Goal: Information Seeking & Learning: Learn about a topic

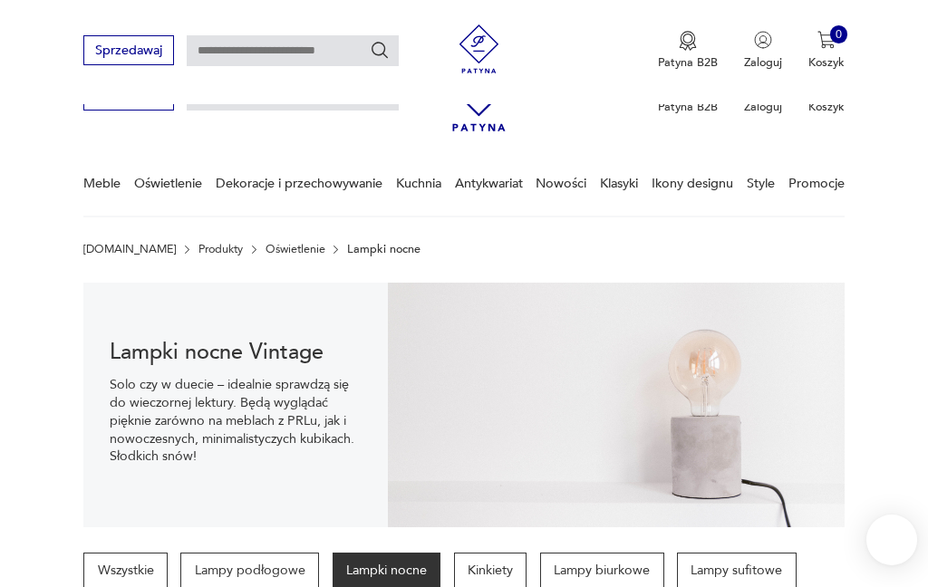
scroll to position [553, 0]
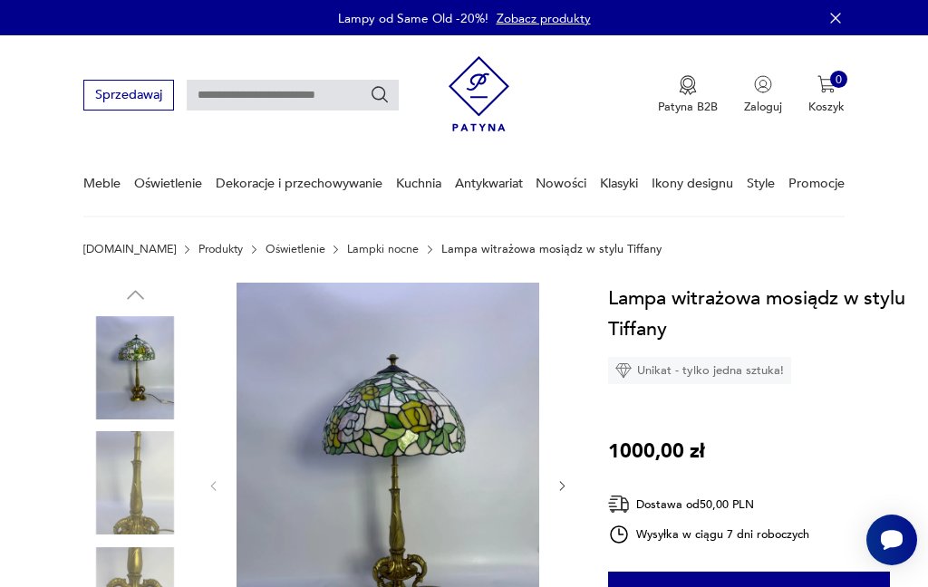
click at [522, 248] on p "Lampa witrażowa mosiądz w stylu Tiffany" at bounding box center [551, 249] width 220 height 13
click at [197, 101] on input "text" at bounding box center [293, 95] width 212 height 31
type input "**********"
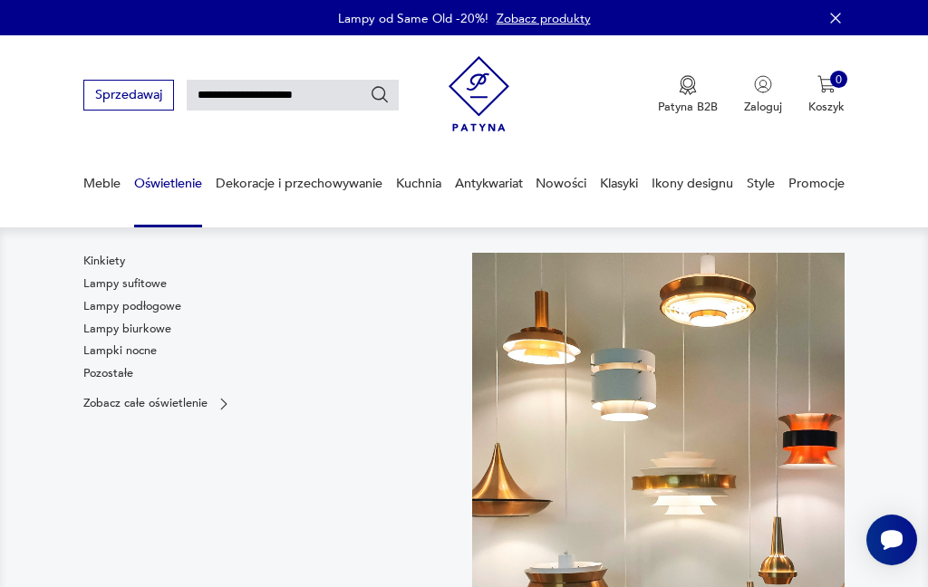
click at [146, 354] on link "Lampki nocne" at bounding box center [119, 350] width 73 height 16
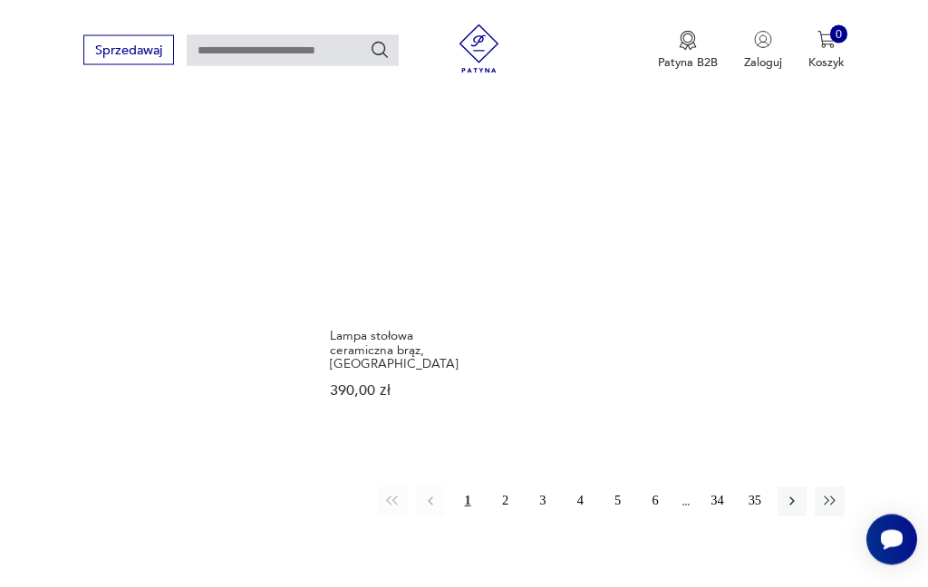
scroll to position [2315, 0]
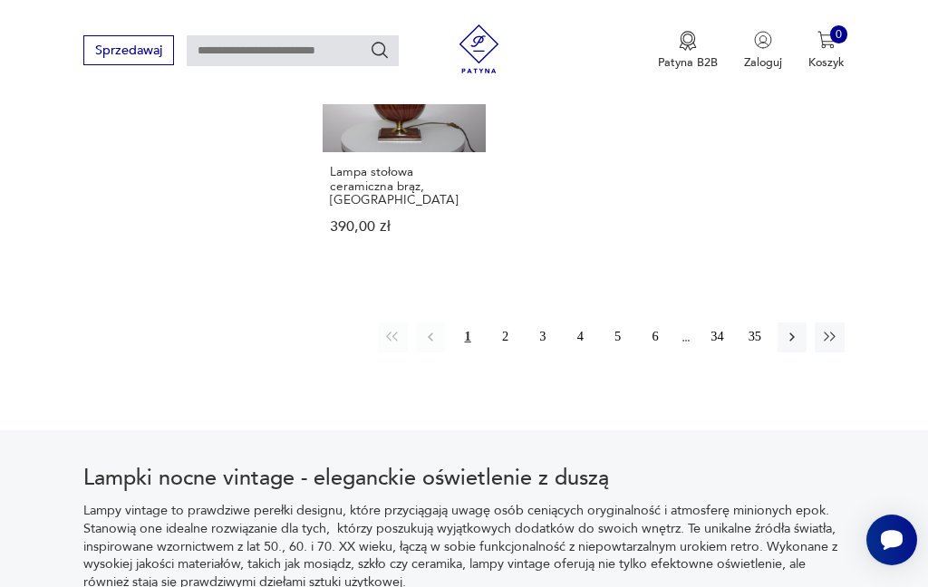
click at [766, 351] on button "35" at bounding box center [754, 336] width 29 height 29
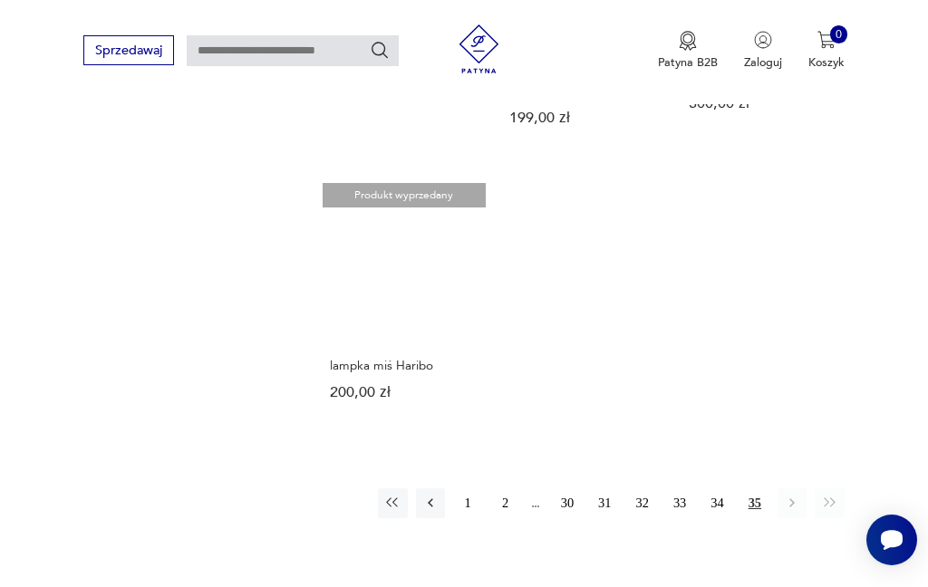
scroll to position [1883, 0]
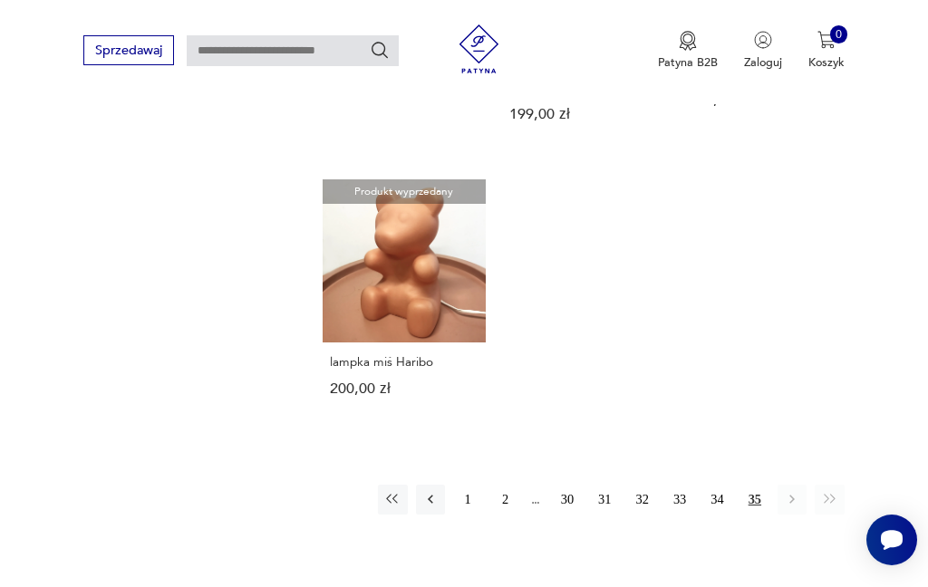
click at [726, 496] on button "34" at bounding box center [716, 499] width 29 height 29
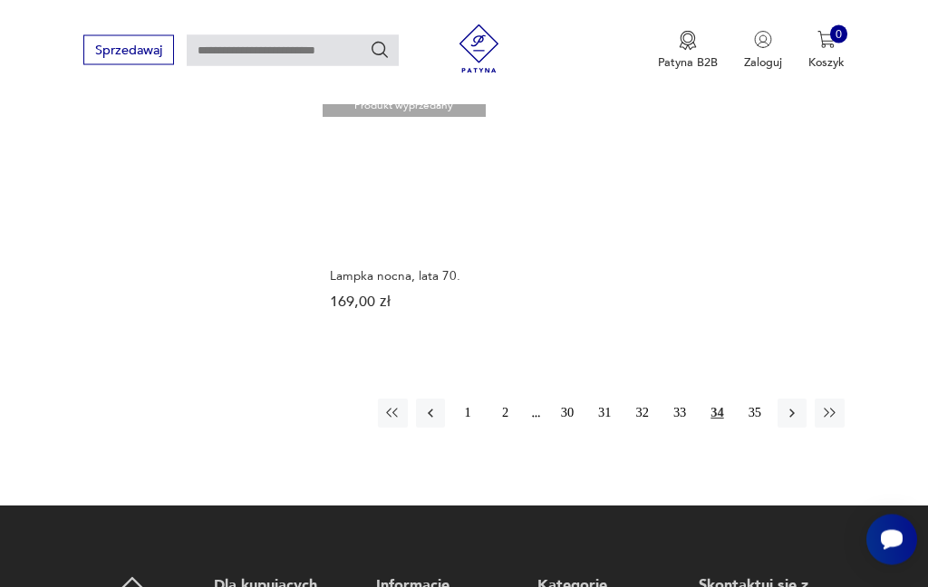
scroll to position [2255, 0]
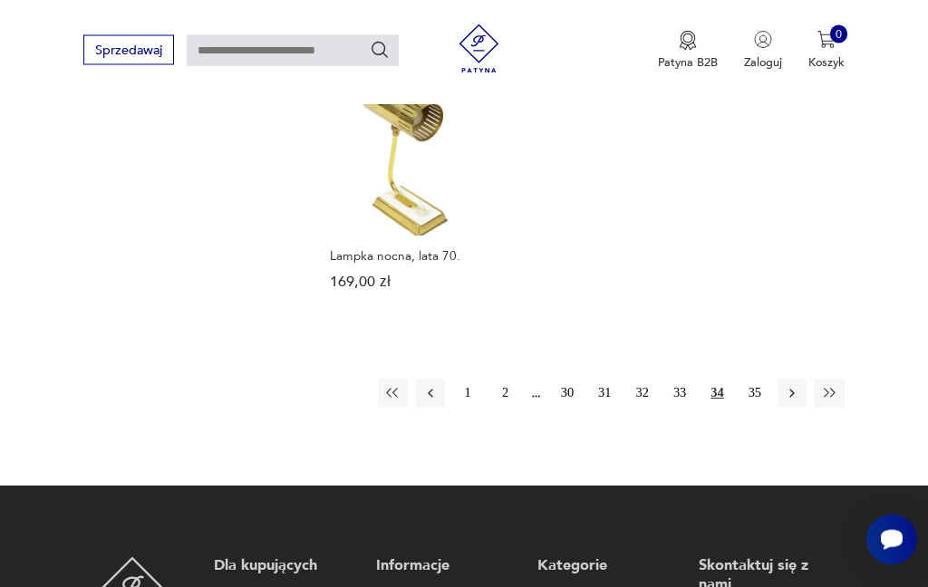
click at [683, 409] on button "33" at bounding box center [679, 394] width 29 height 29
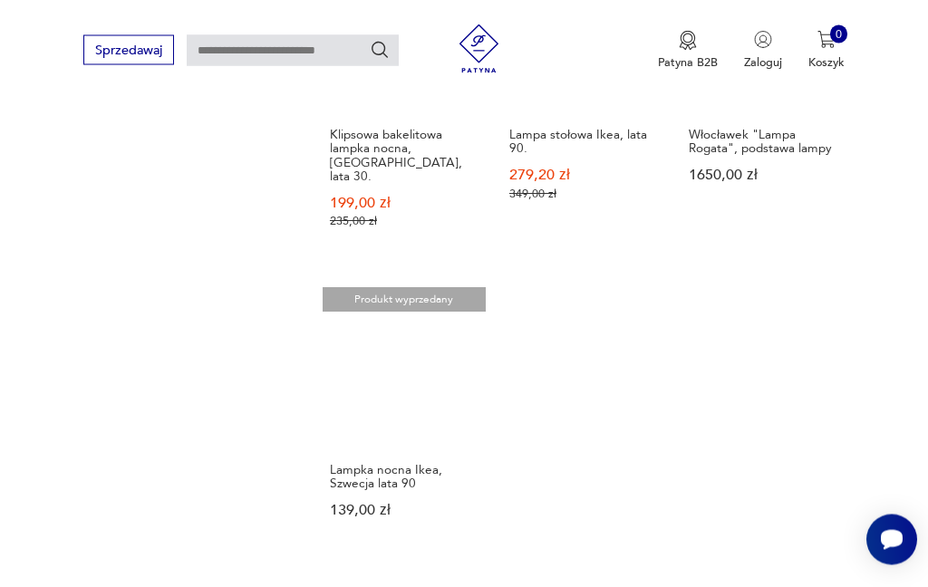
scroll to position [2081, 0]
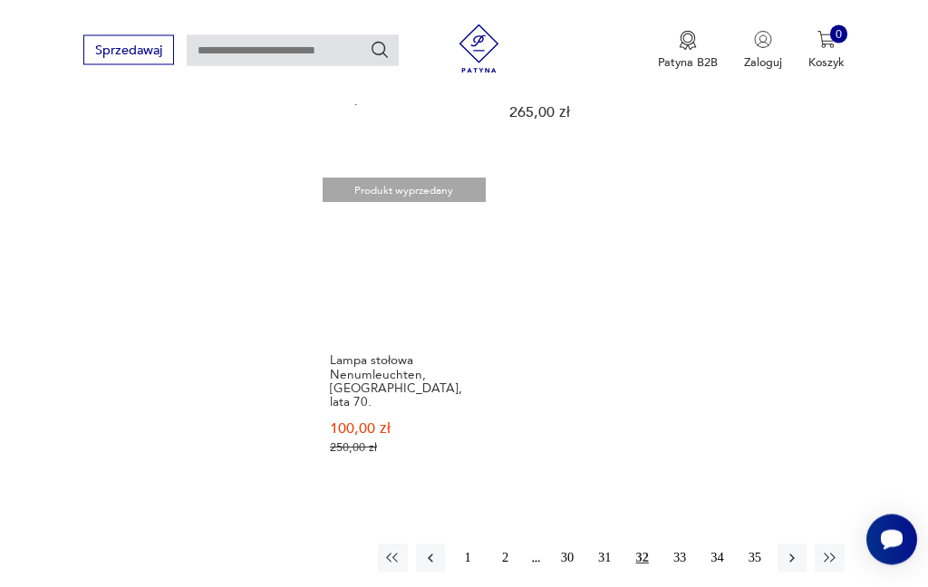
scroll to position [2127, 0]
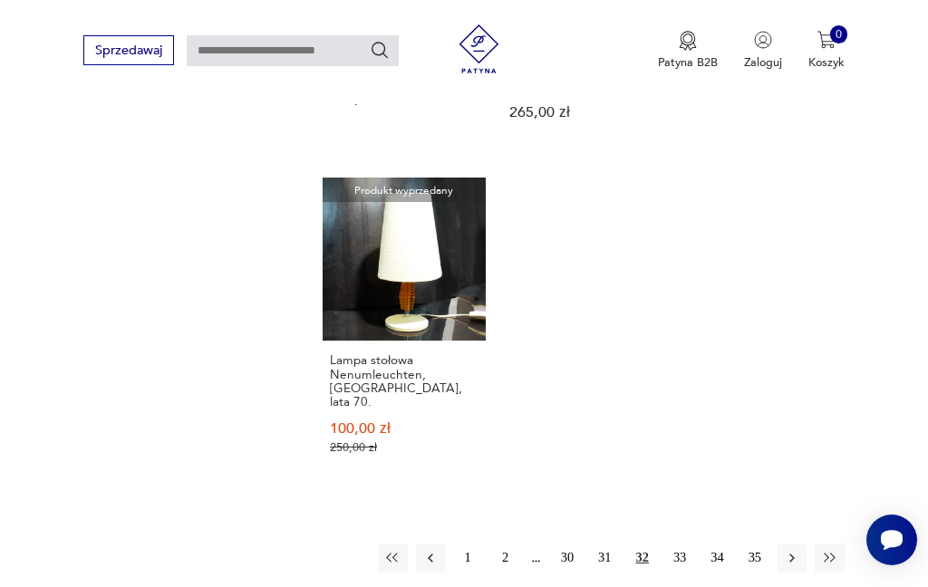
click at [609, 543] on button "31" at bounding box center [604, 557] width 29 height 29
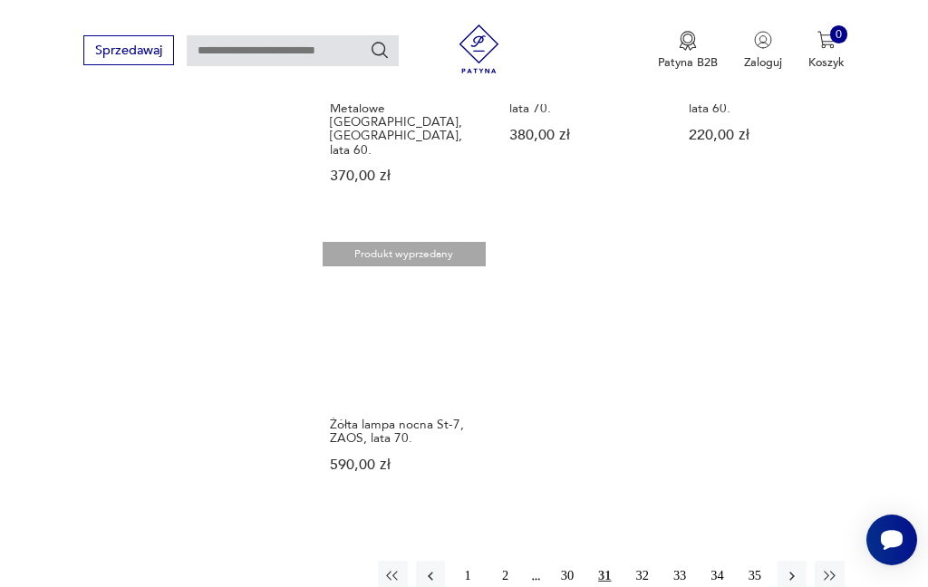
scroll to position [2093, 0]
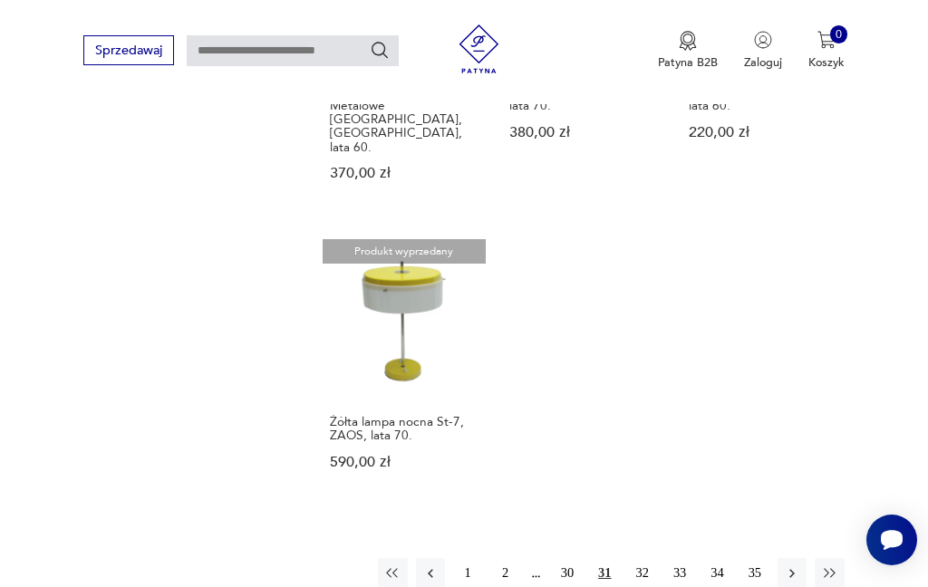
click at [577, 575] on button "30" at bounding box center [567, 572] width 29 height 29
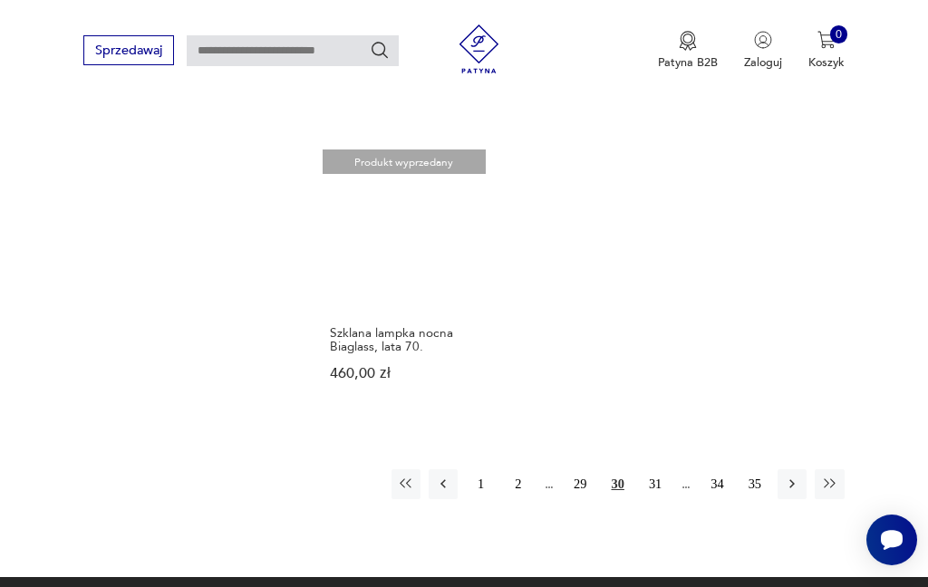
scroll to position [2152, 0]
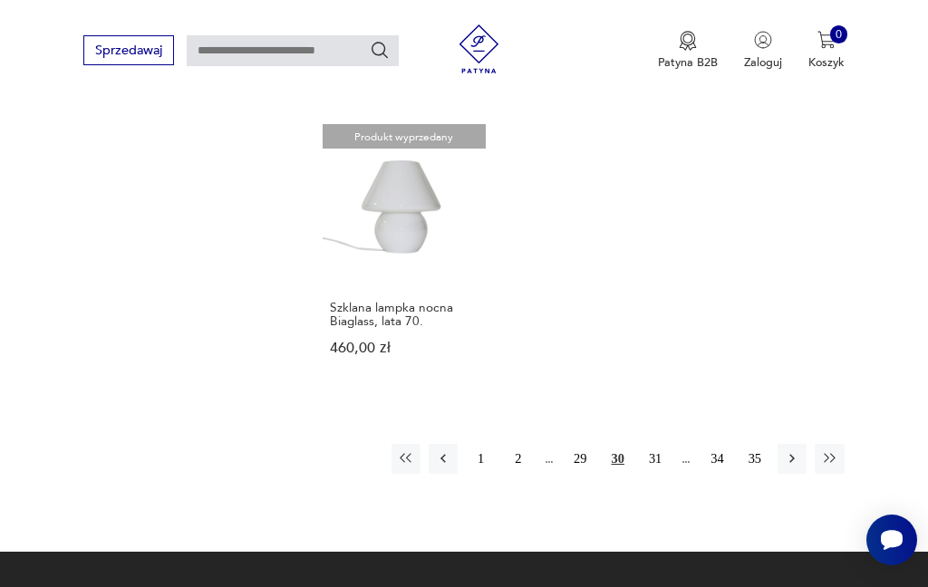
click at [584, 473] on button "29" at bounding box center [579, 458] width 29 height 29
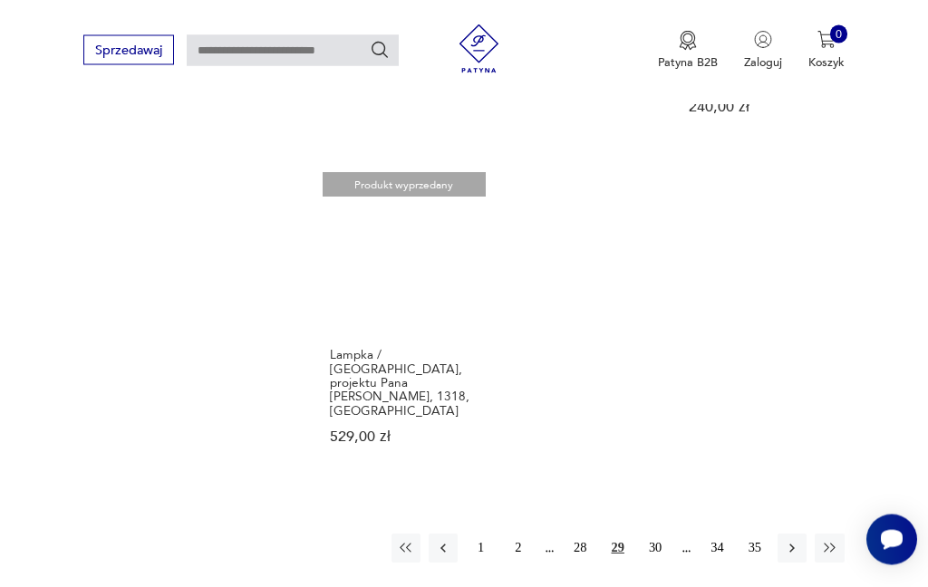
scroll to position [2266, 0]
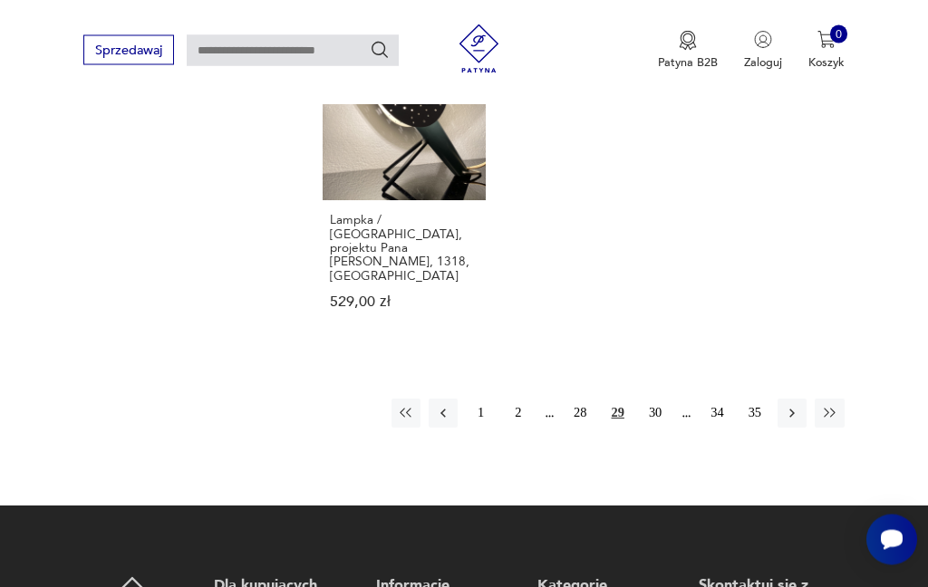
click at [578, 399] on button "28" at bounding box center [579, 413] width 29 height 29
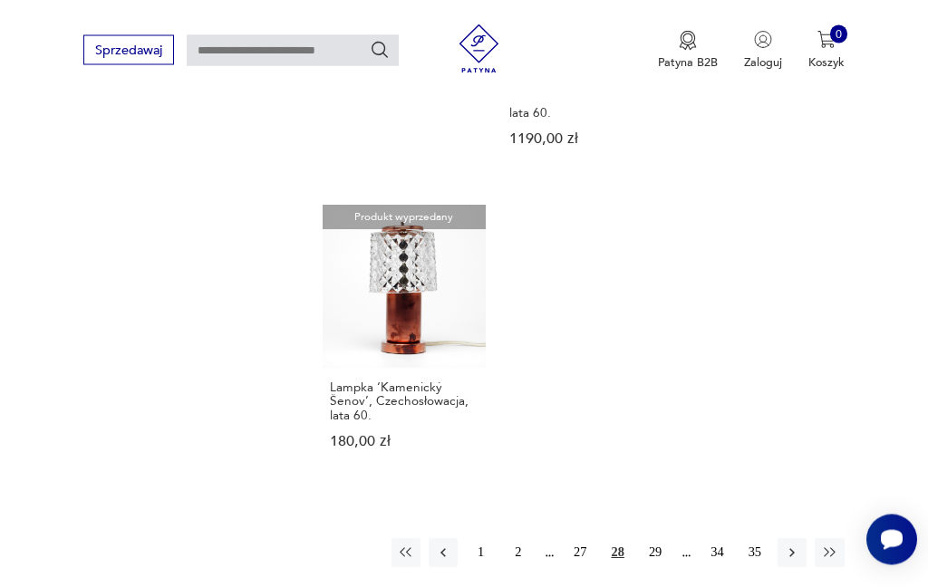
click at [582, 539] on button "27" at bounding box center [579, 553] width 29 height 29
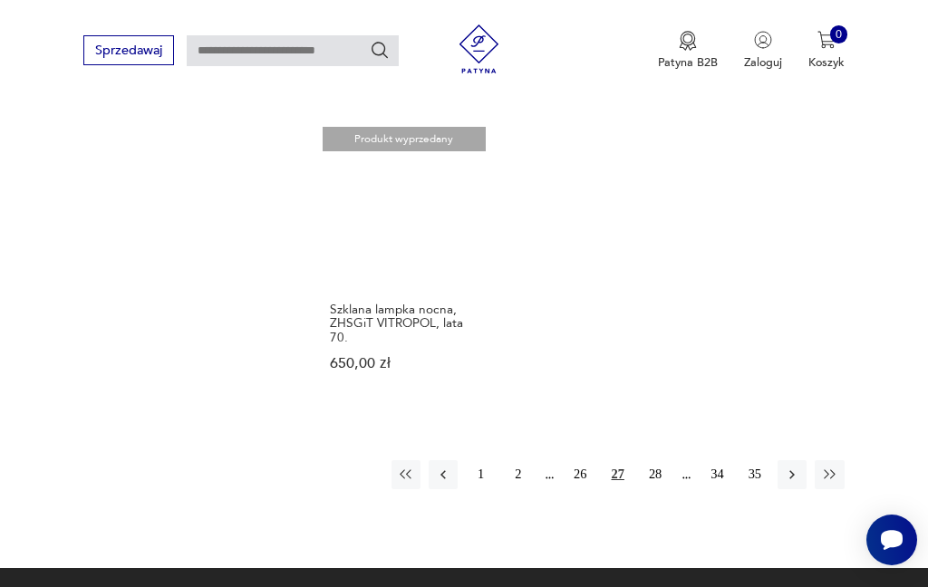
scroll to position [2209, 0]
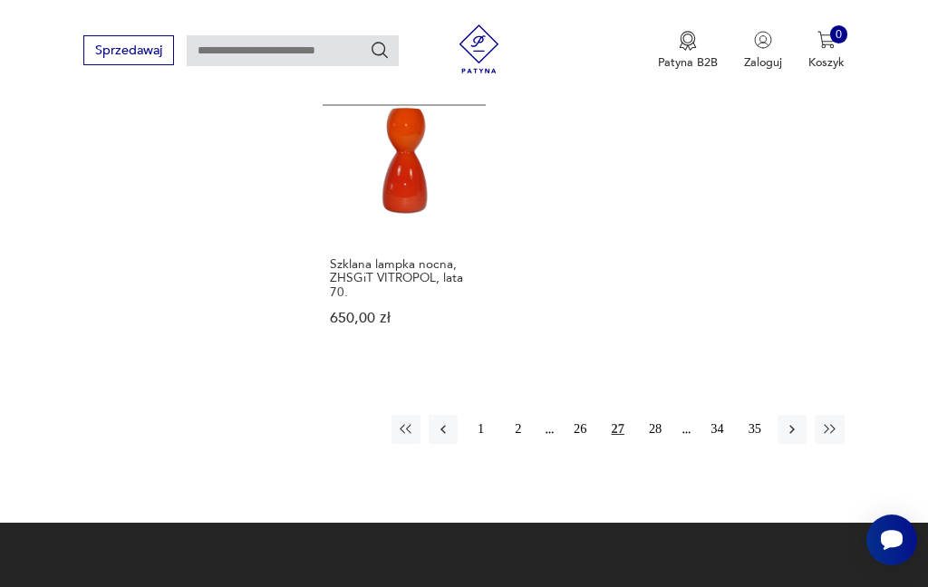
click at [585, 444] on button "26" at bounding box center [579, 429] width 29 height 29
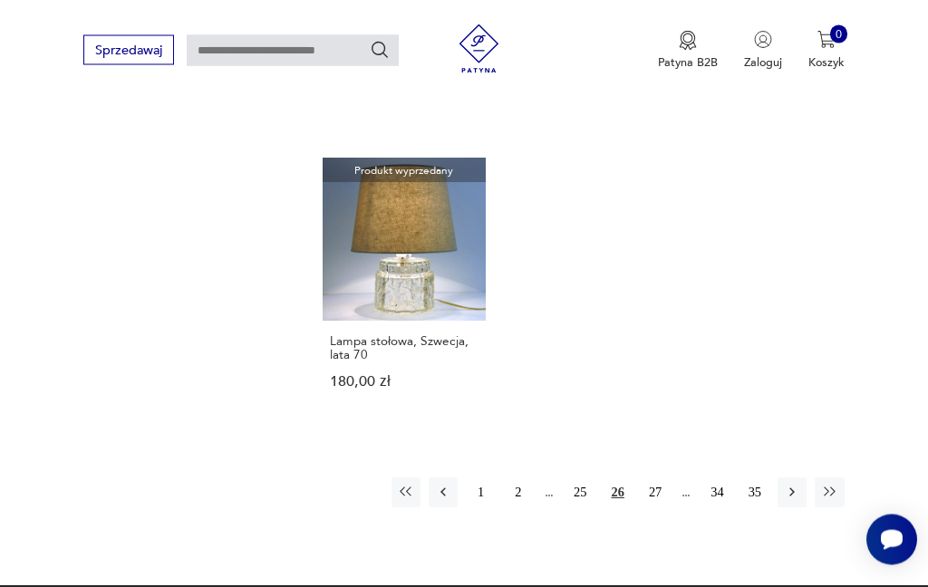
scroll to position [2119, 0]
click at [577, 506] on button "25" at bounding box center [579, 491] width 29 height 29
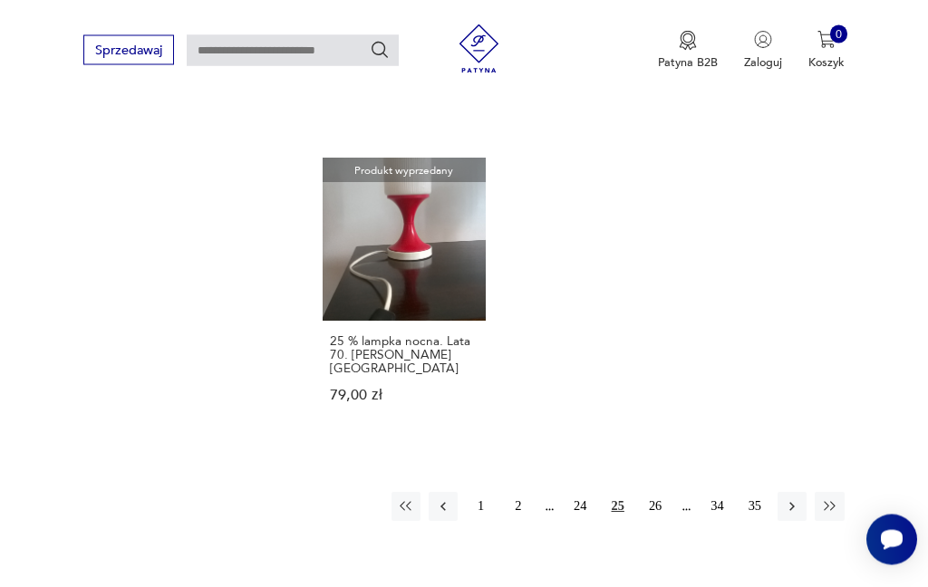
scroll to position [2127, 0]
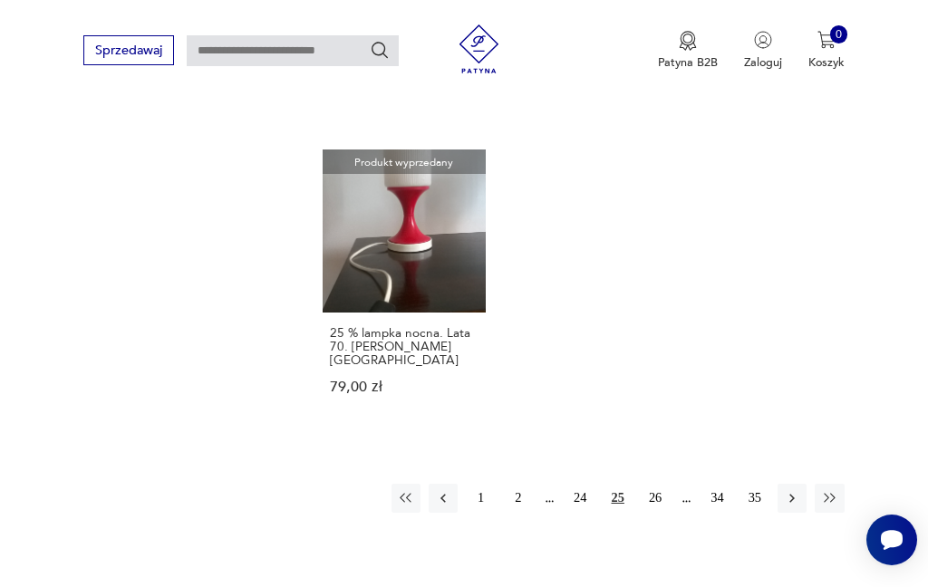
click at [578, 513] on button "24" at bounding box center [579, 498] width 29 height 29
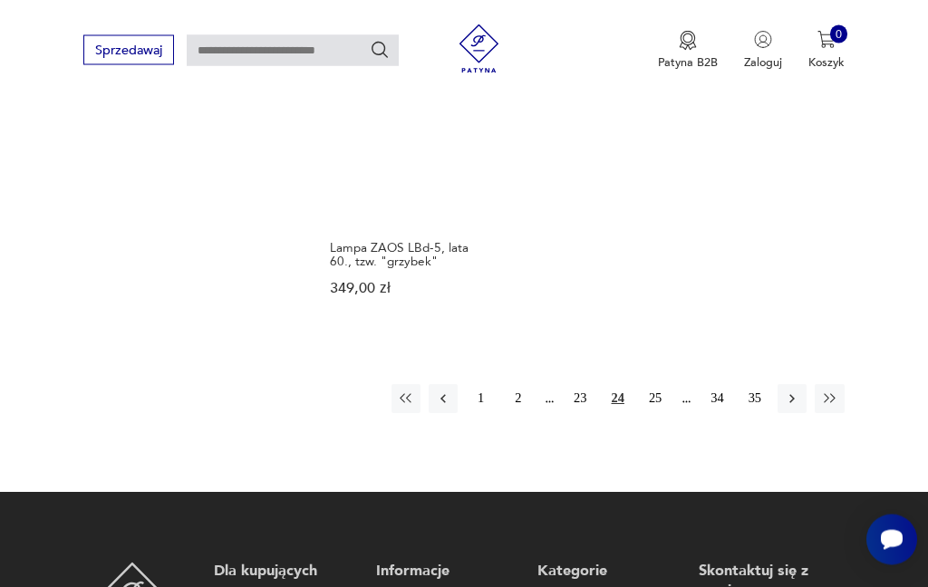
scroll to position [2292, 0]
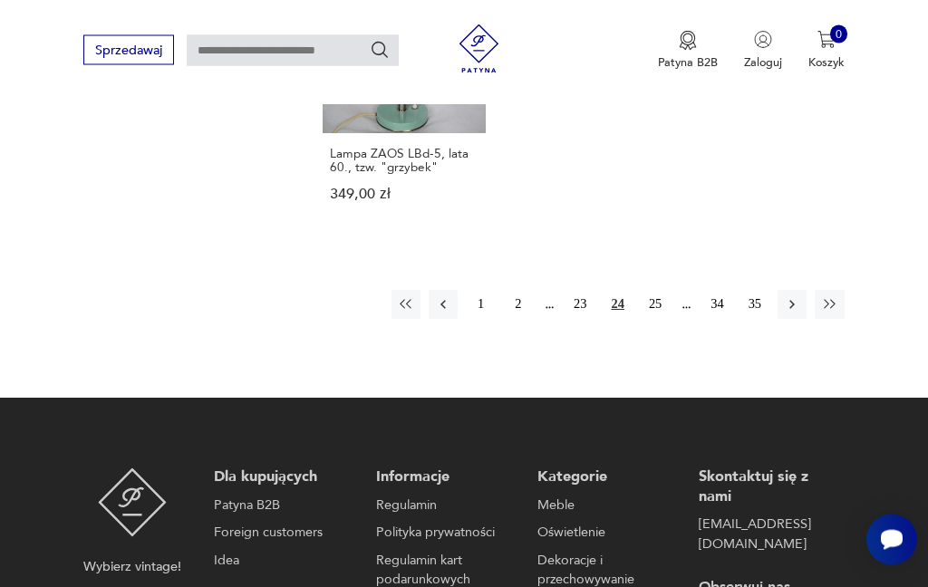
click at [583, 320] on button "23" at bounding box center [579, 305] width 29 height 29
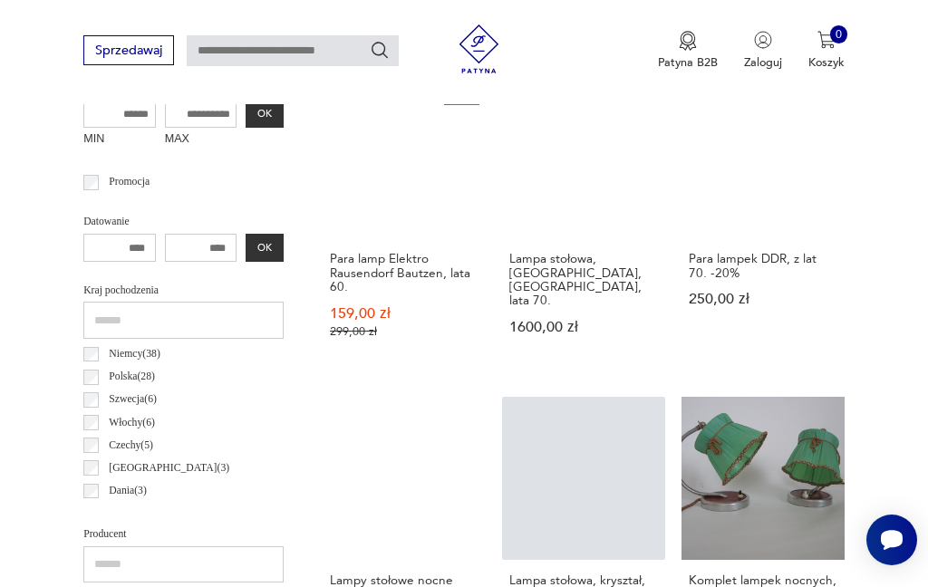
scroll to position [680, 0]
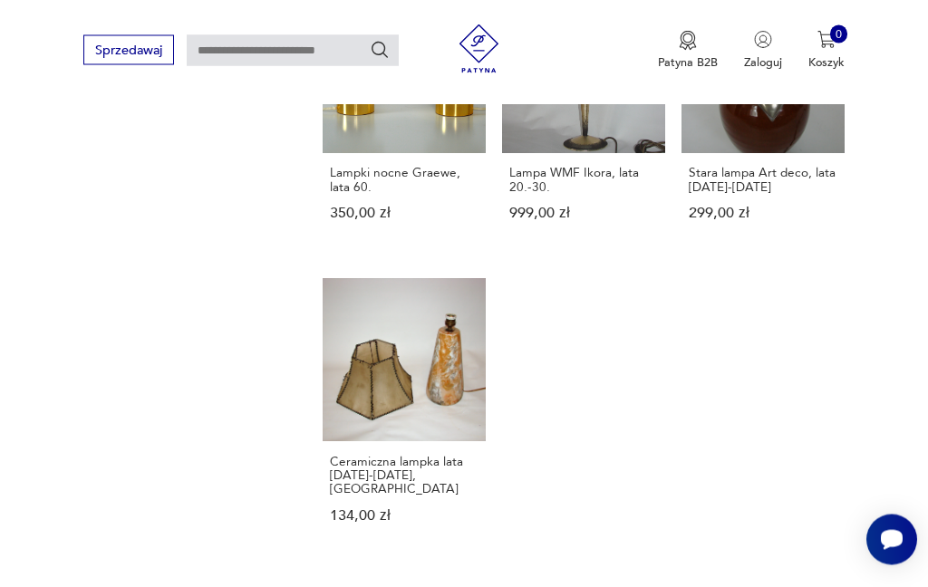
scroll to position [2077, 0]
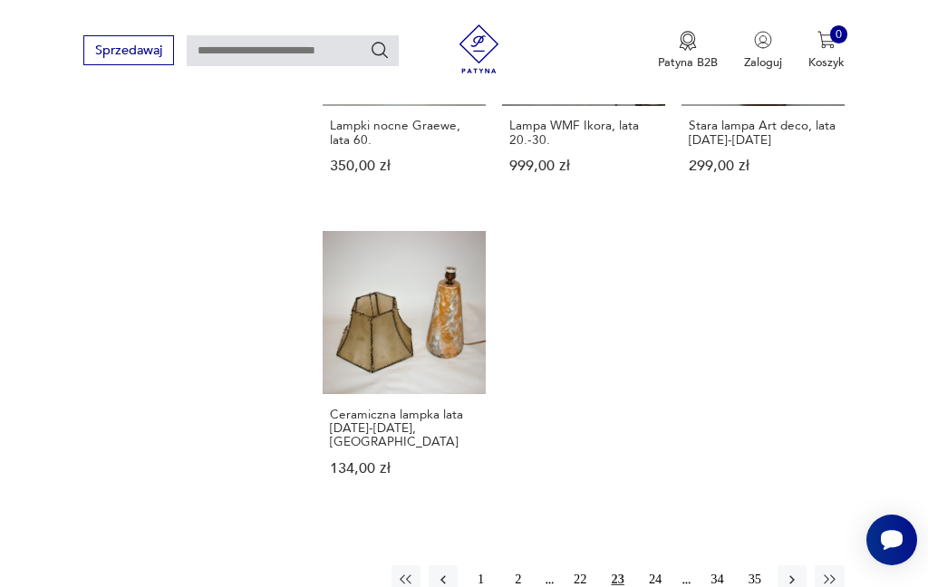
click at [585, 573] on button "22" at bounding box center [579, 579] width 29 height 29
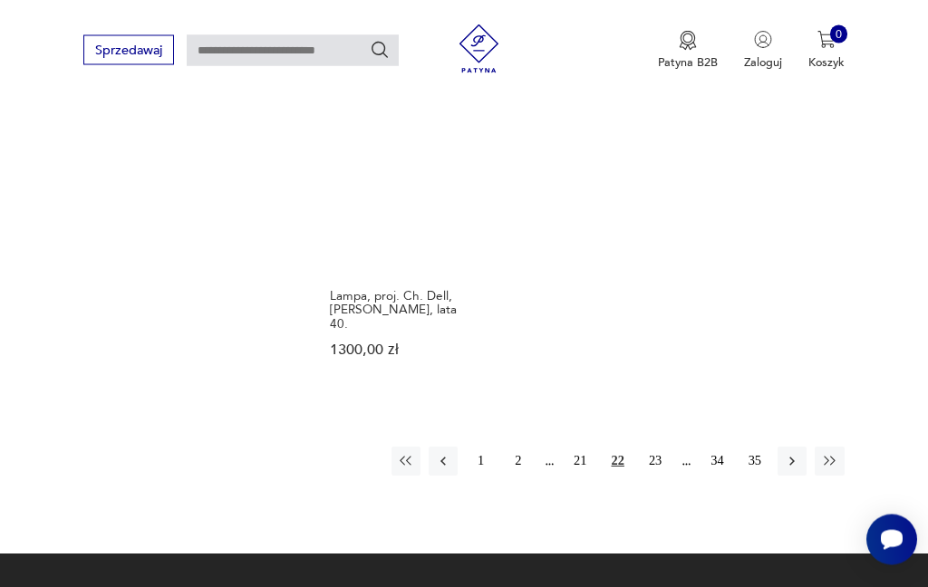
scroll to position [2188, 0]
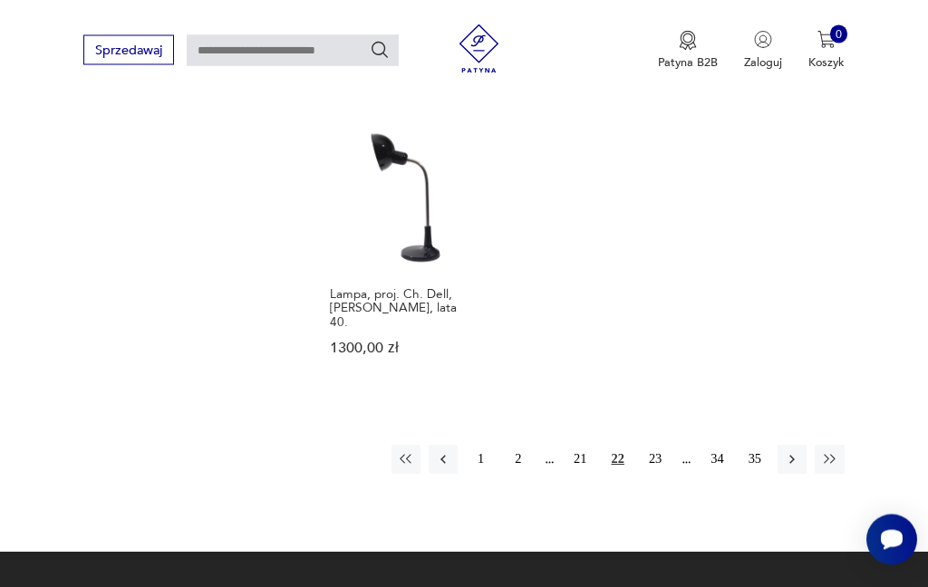
click at [582, 475] on button "21" at bounding box center [579, 460] width 29 height 29
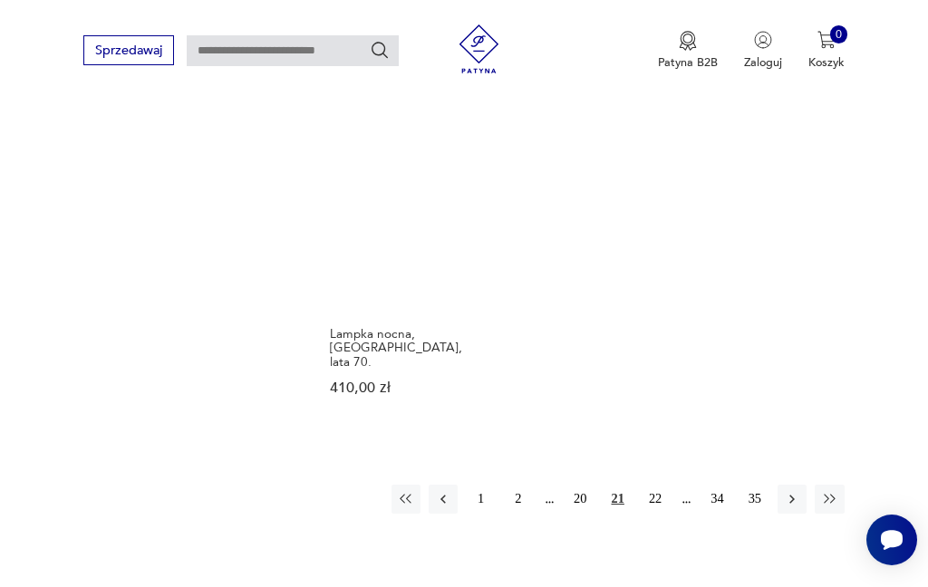
scroll to position [2215, 0]
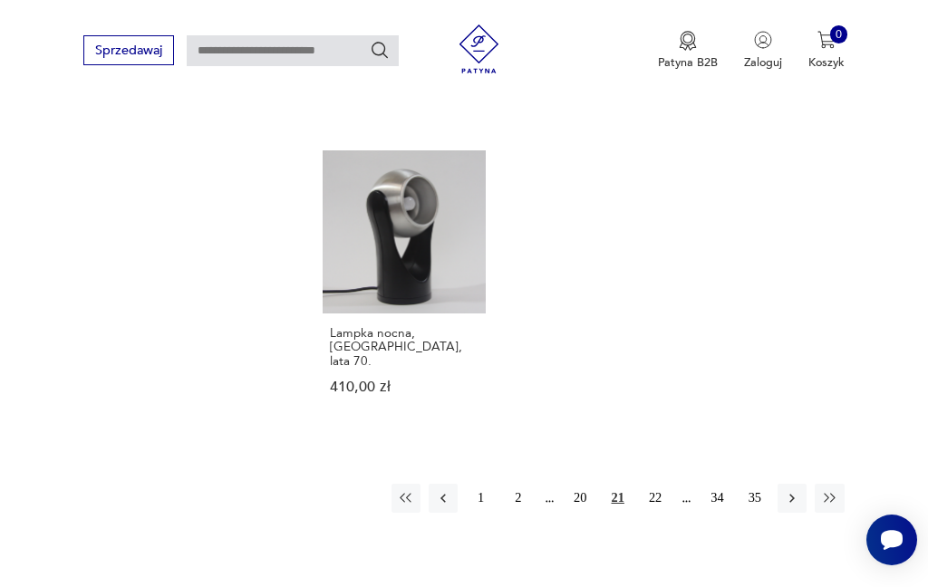
click at [582, 501] on button "20" at bounding box center [579, 498] width 29 height 29
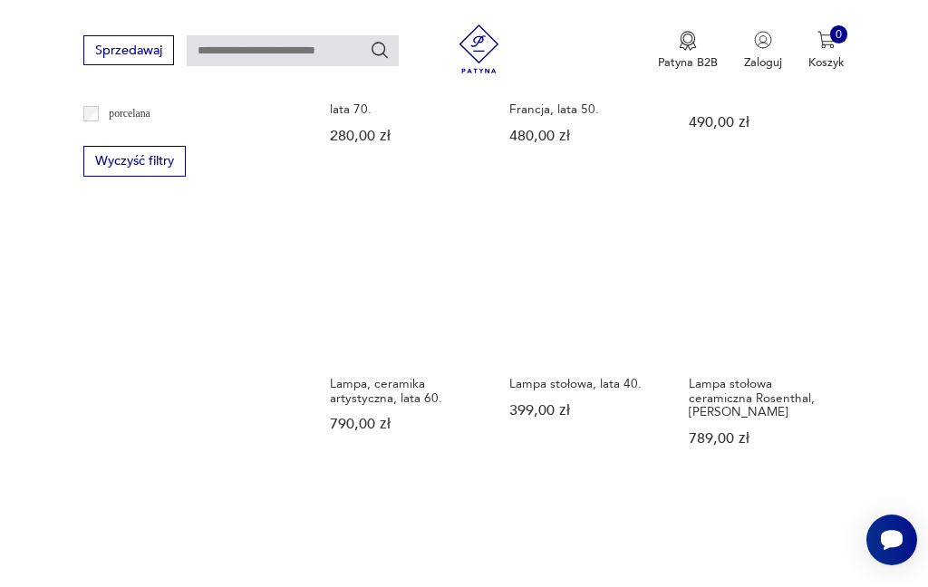
scroll to position [1540, 0]
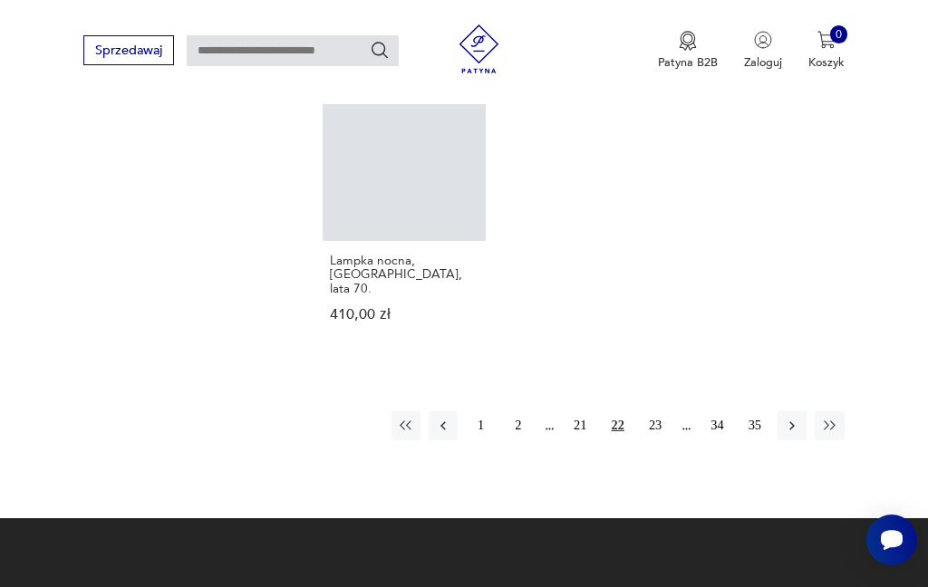
scroll to position [1875, 0]
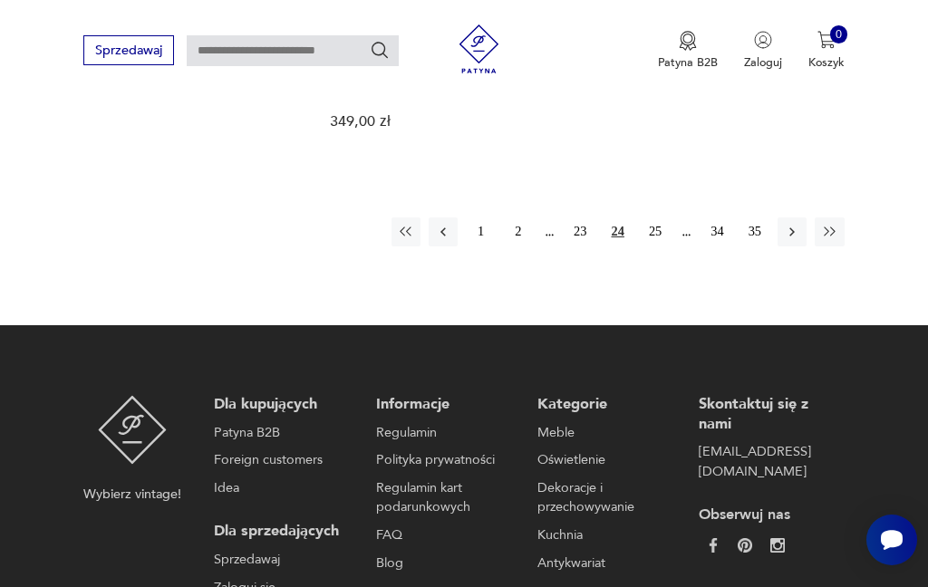
scroll to position [1875, 0]
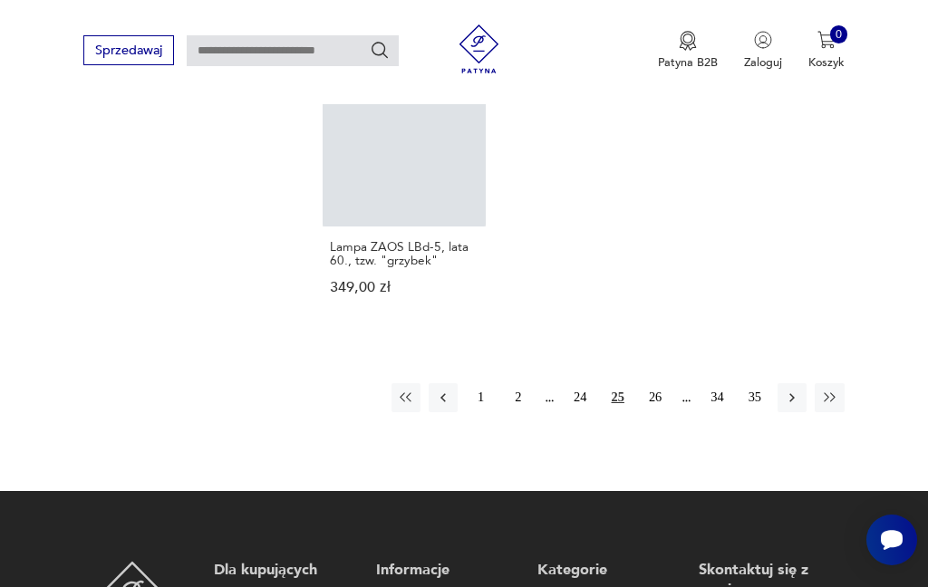
scroll to position [1875, 0]
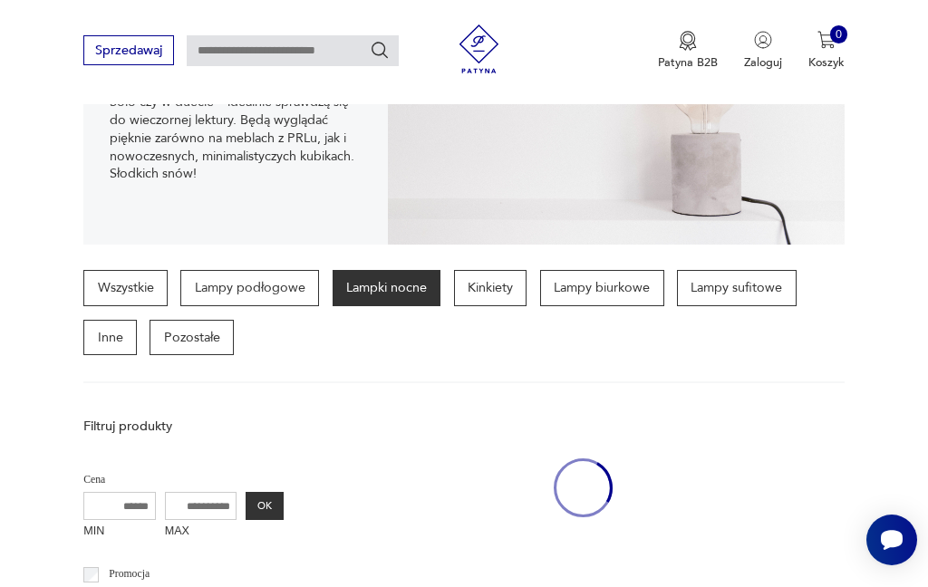
scroll to position [418, 0]
